Goal: Information Seeking & Learning: Learn about a topic

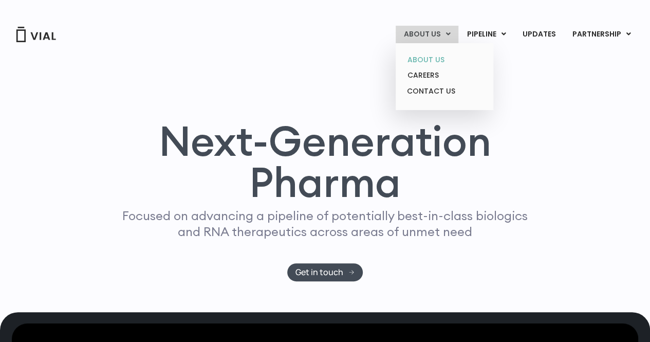
click at [431, 57] on link "ABOUT US" at bounding box center [444, 60] width 90 height 16
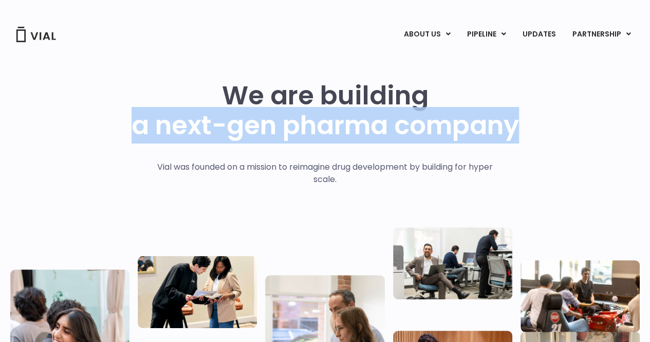
drag, startPoint x: 135, startPoint y: 127, endPoint x: 523, endPoint y: 128, distance: 388.0
click at [523, 128] on div "We are building a next-gen pharma company Vial was founded on a mission to reim…" at bounding box center [325, 253] width 630 height 344
copy h1 "a next-gen pharma company"
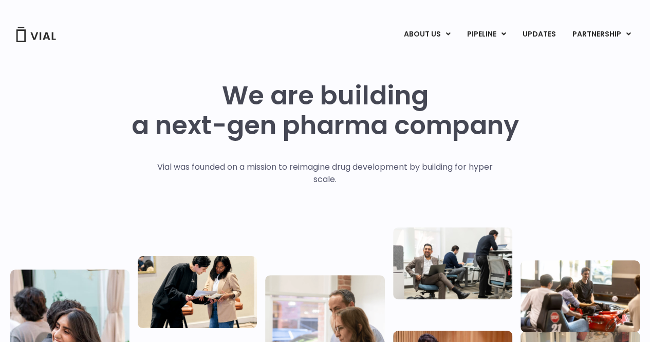
click at [326, 239] on div at bounding box center [325, 326] width 630 height 198
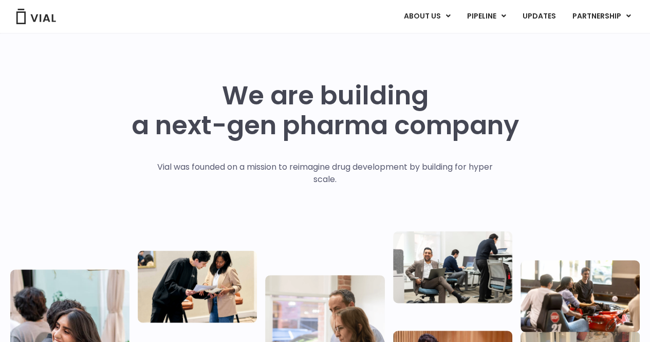
scroll to position [206, 0]
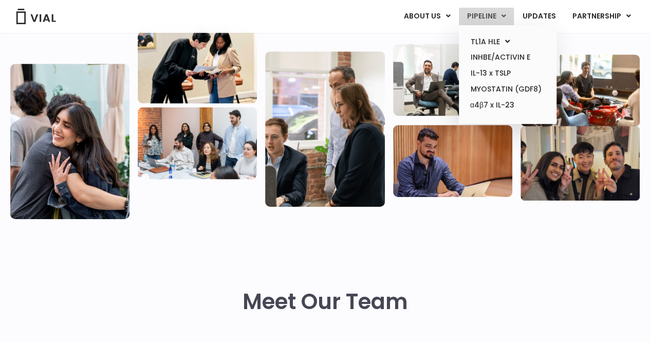
click at [486, 12] on link "PIPELINE" at bounding box center [486, 16] width 55 height 17
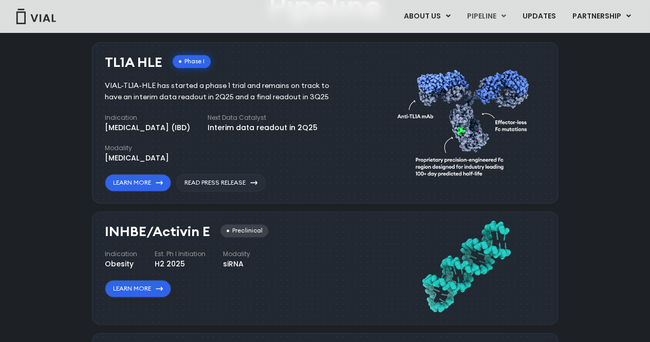
scroll to position [631, 0]
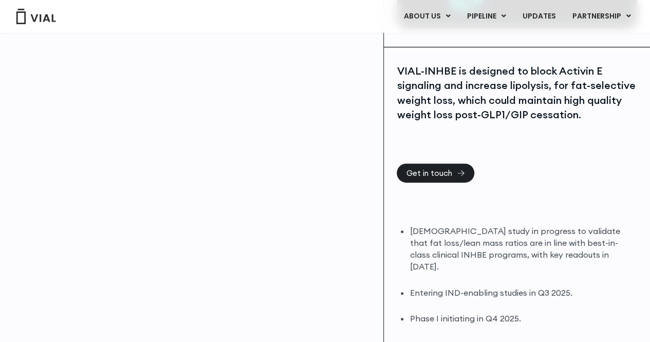
scroll to position [103, 0]
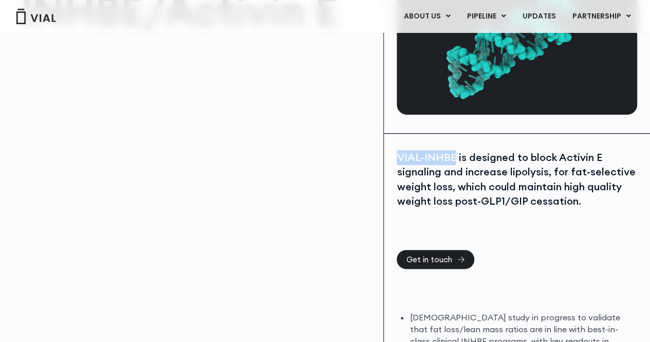
drag, startPoint x: 397, startPoint y: 154, endPoint x: 455, endPoint y: 147, distance: 58.4
click at [455, 147] on div "VIAL-INHBE is designed to block Activin E signaling and increase lipolysis, for…" at bounding box center [517, 290] width 266 height 313
copy div "VIAL-INHBE"
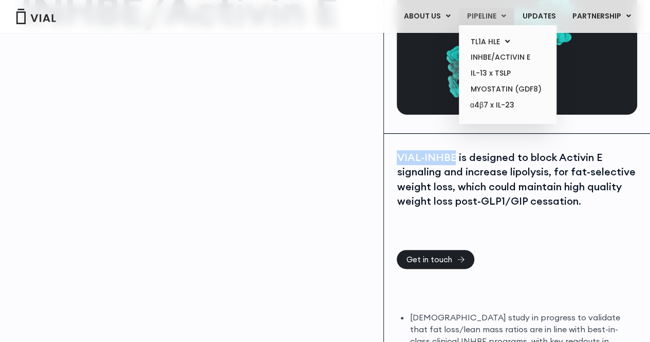
click at [480, 17] on link "PIPELINE" at bounding box center [486, 16] width 55 height 17
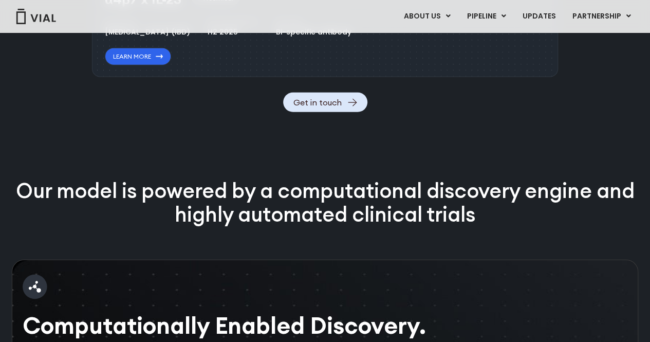
scroll to position [1248, 0]
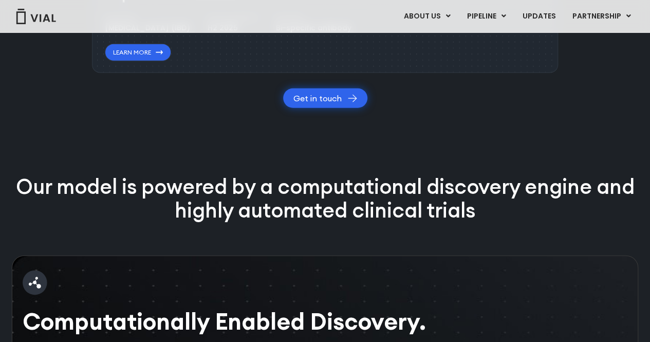
click at [313, 108] on link "Get in touch" at bounding box center [325, 98] width 84 height 20
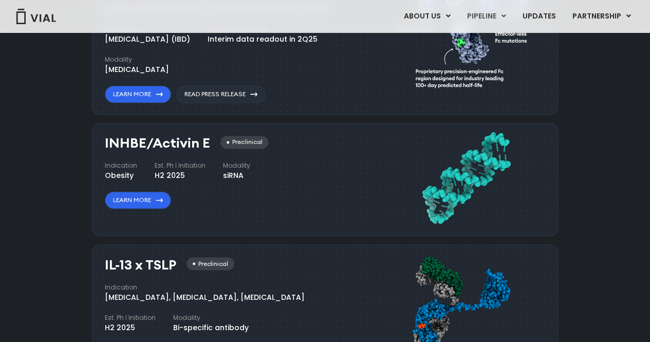
scroll to position [690, 0]
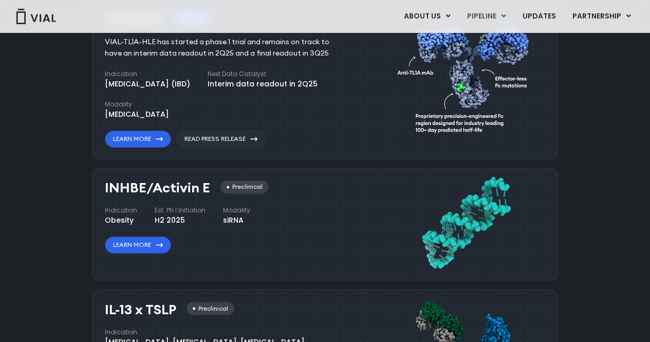
click at [73, 182] on div "Pipeline TL1A HLE Phase I VIAL-TL1A-HLE has started a phase 1 trial and remains…" at bounding box center [325, 303] width 626 height 725
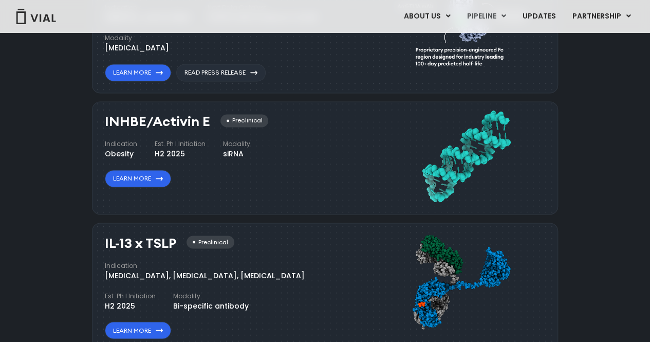
scroll to position [741, 0]
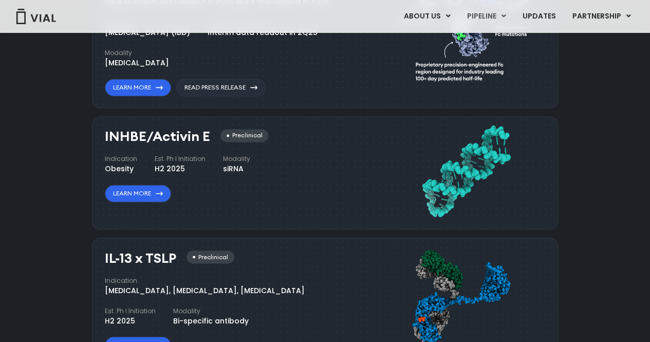
drag, startPoint x: 84, startPoint y: 161, endPoint x: 248, endPoint y: 167, distance: 164.0
click at [248, 167] on div "Pipeline TL1A HLE Phase I VIAL-TL1A-HLE has started a phase 1 trial and remains…" at bounding box center [325, 252] width 626 height 725
click at [58, 157] on div "Pipeline TL1A HLE Phase I VIAL-TL1A-HLE has started a phase 1 trial and remains…" at bounding box center [325, 252] width 626 height 725
drag, startPoint x: 84, startPoint y: 127, endPoint x: 252, endPoint y: 163, distance: 171.9
click at [252, 163] on div "Pipeline TL1A HLE Phase I VIAL-TL1A-HLE has started a phase 1 trial and remains…" at bounding box center [325, 252] width 626 height 725
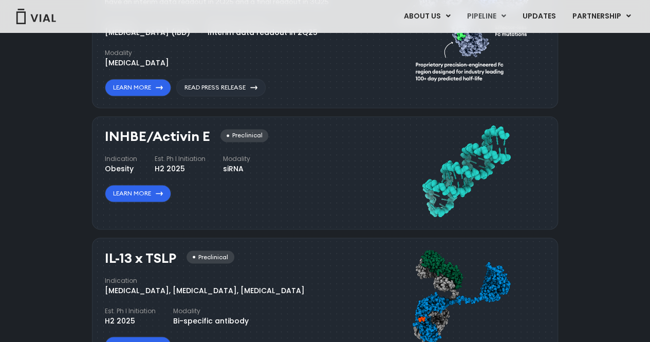
copy div "INHBE/Activin E Preclinical Indication Obesity Est. Ph I Initiation H2 2025 Mod…"
